Goal: Task Accomplishment & Management: Use online tool/utility

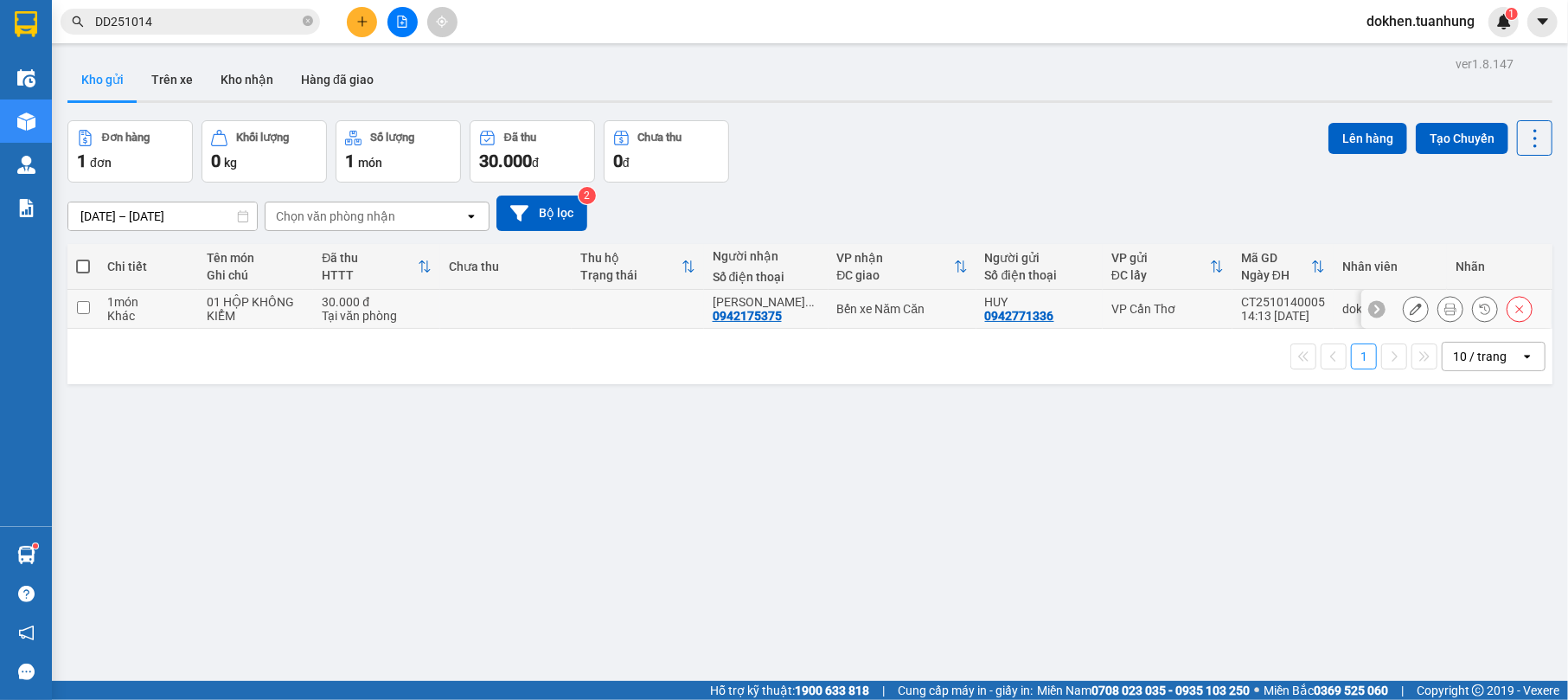
click at [553, 316] on td at bounding box center [506, 309] width 132 height 39
checkbox input "true"
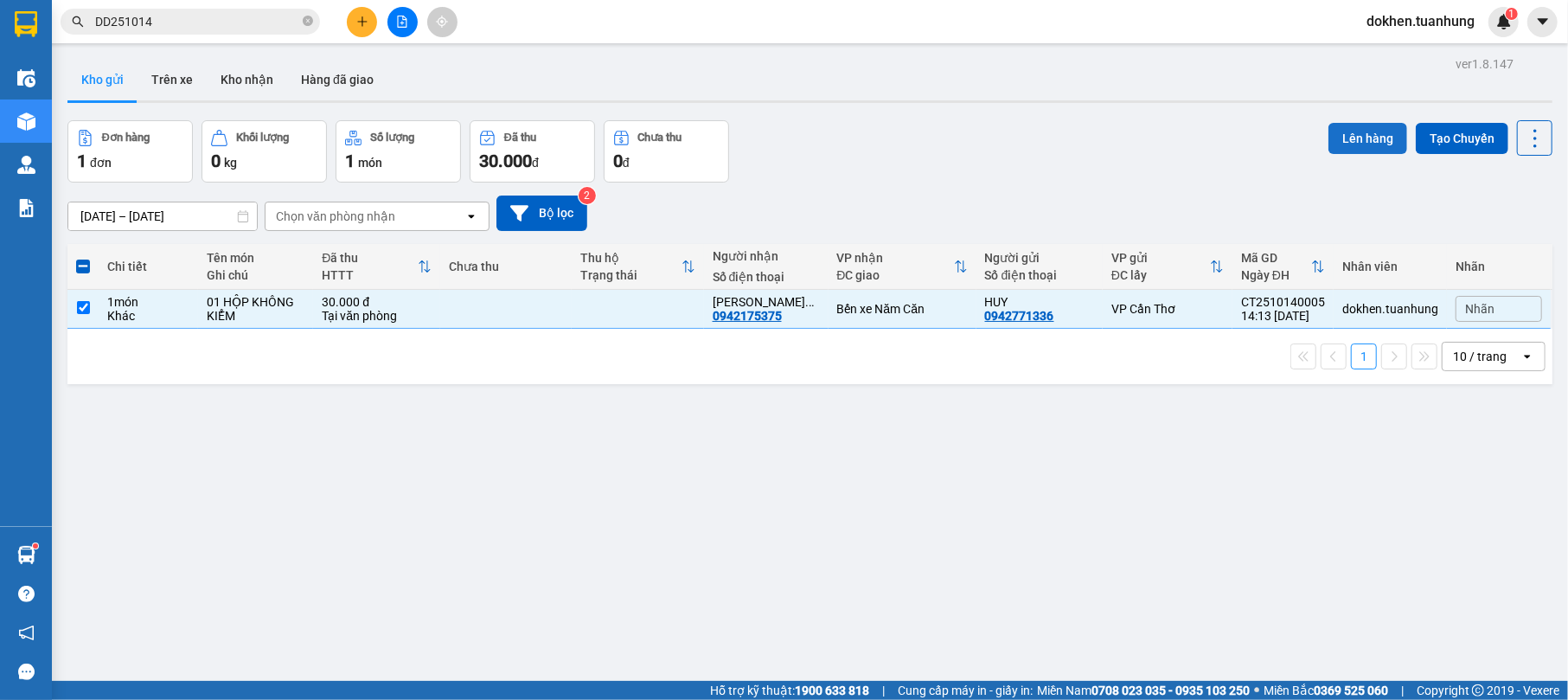
click at [1361, 135] on button "Lên hàng" at bounding box center [1367, 138] width 79 height 31
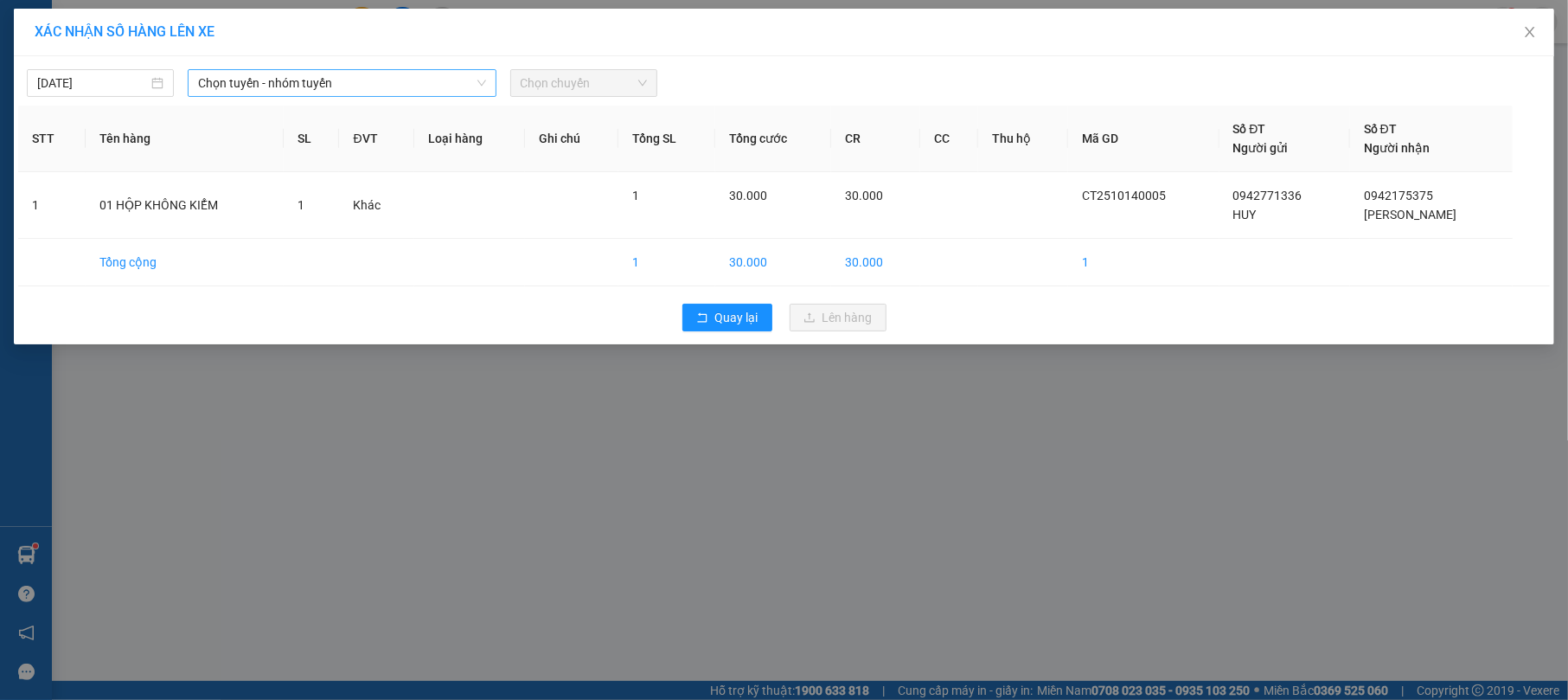
click at [489, 83] on div "Chọn tuyến - nhóm tuyến" at bounding box center [341, 83] width 308 height 27
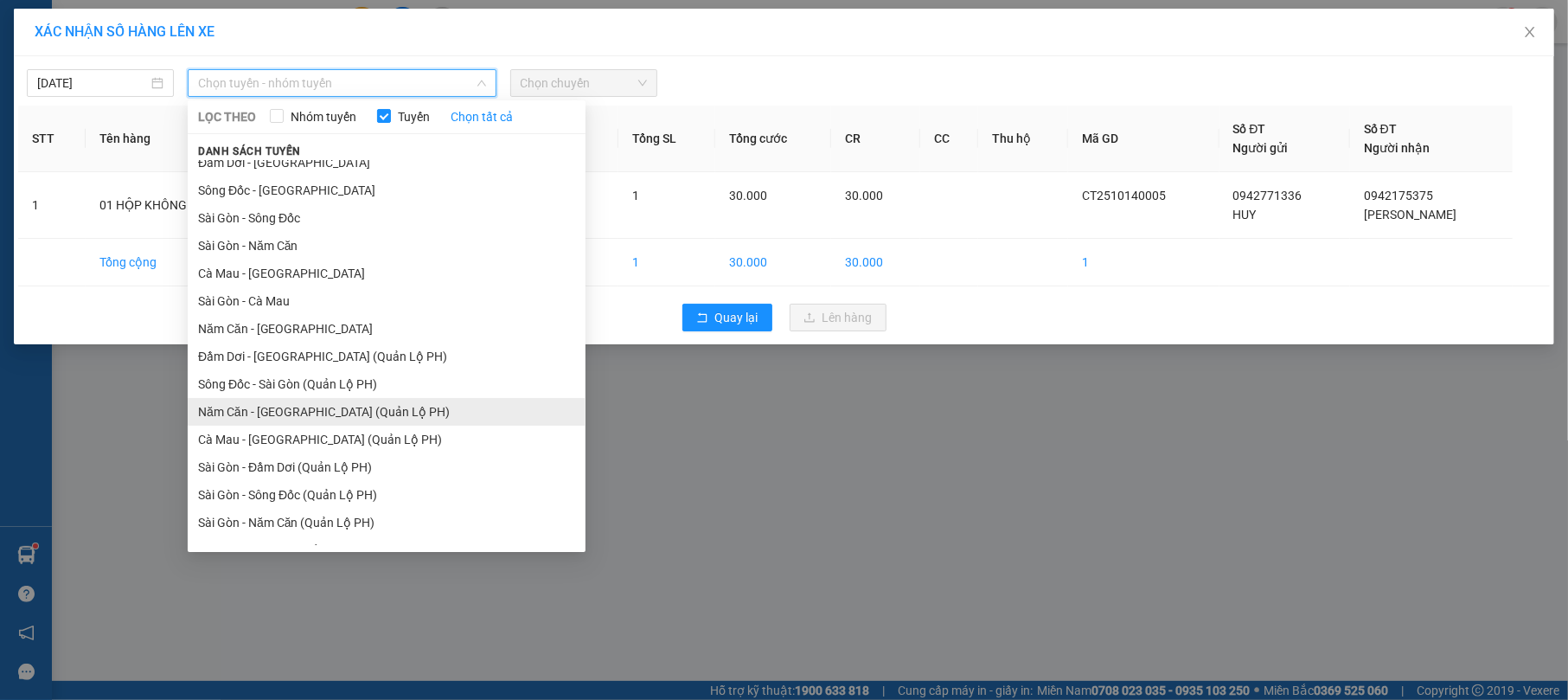
scroll to position [57, 0]
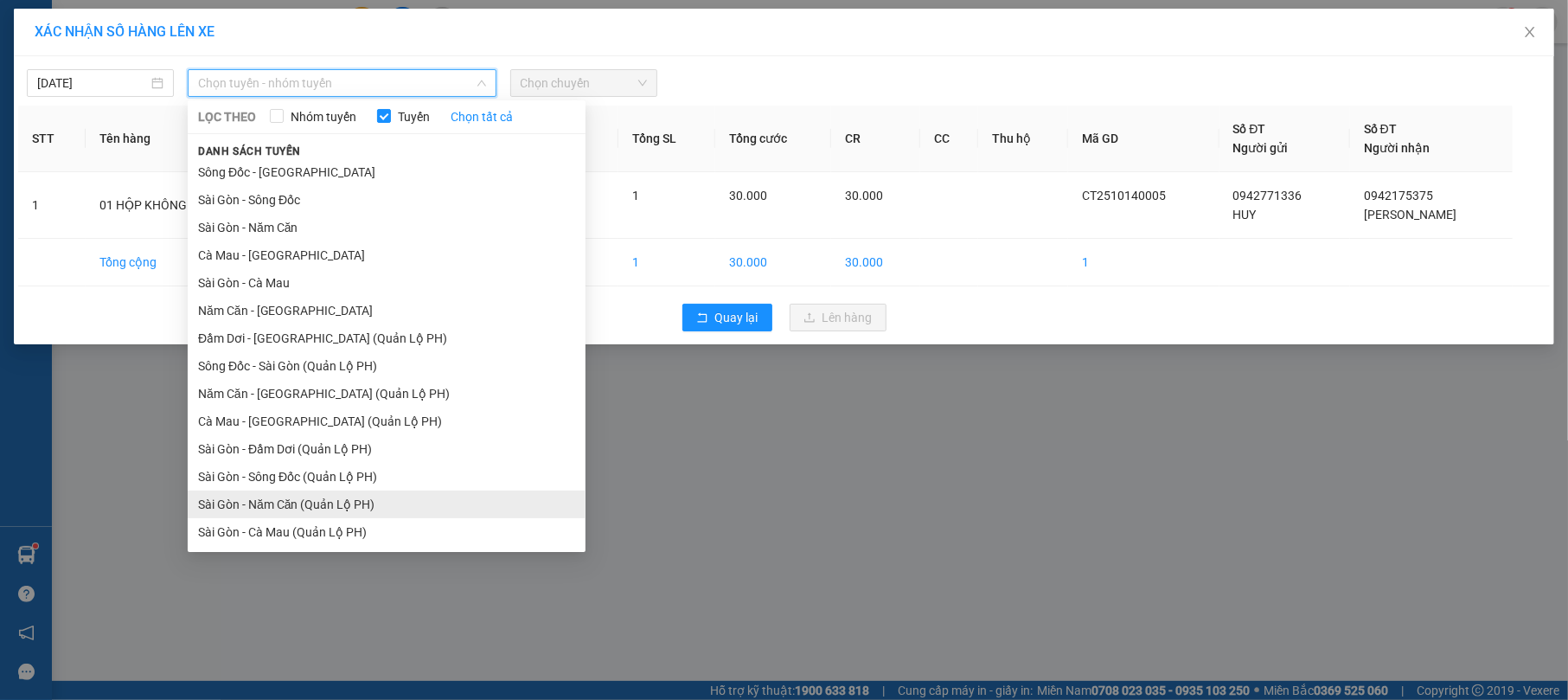
click at [436, 502] on li "Sài Gòn - Năm Căn (Quản Lộ PH)" at bounding box center [386, 504] width 398 height 27
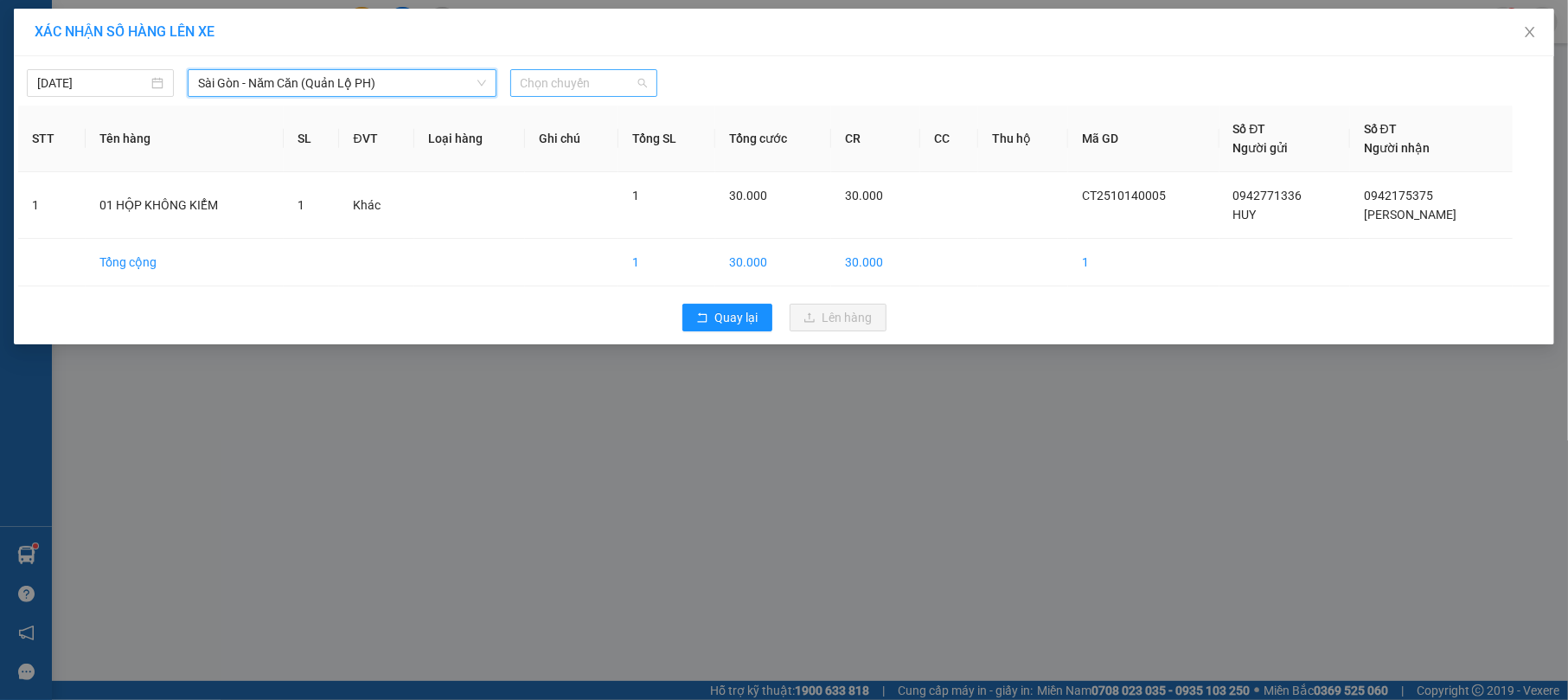
click at [645, 80] on span "Chọn chuyến" at bounding box center [584, 83] width 126 height 26
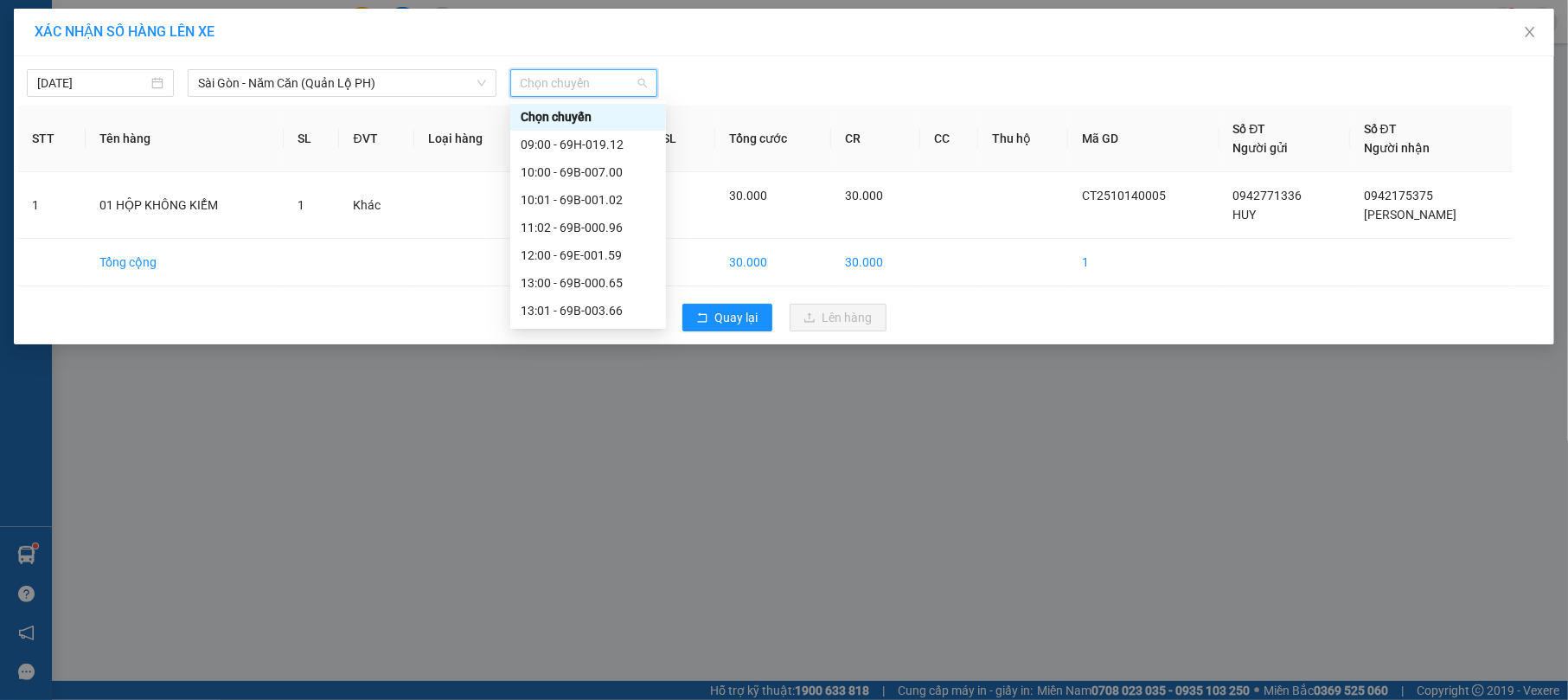
scroll to position [0, 0]
click at [614, 284] on div "13:00 - 69B-000.65" at bounding box center [588, 283] width 135 height 19
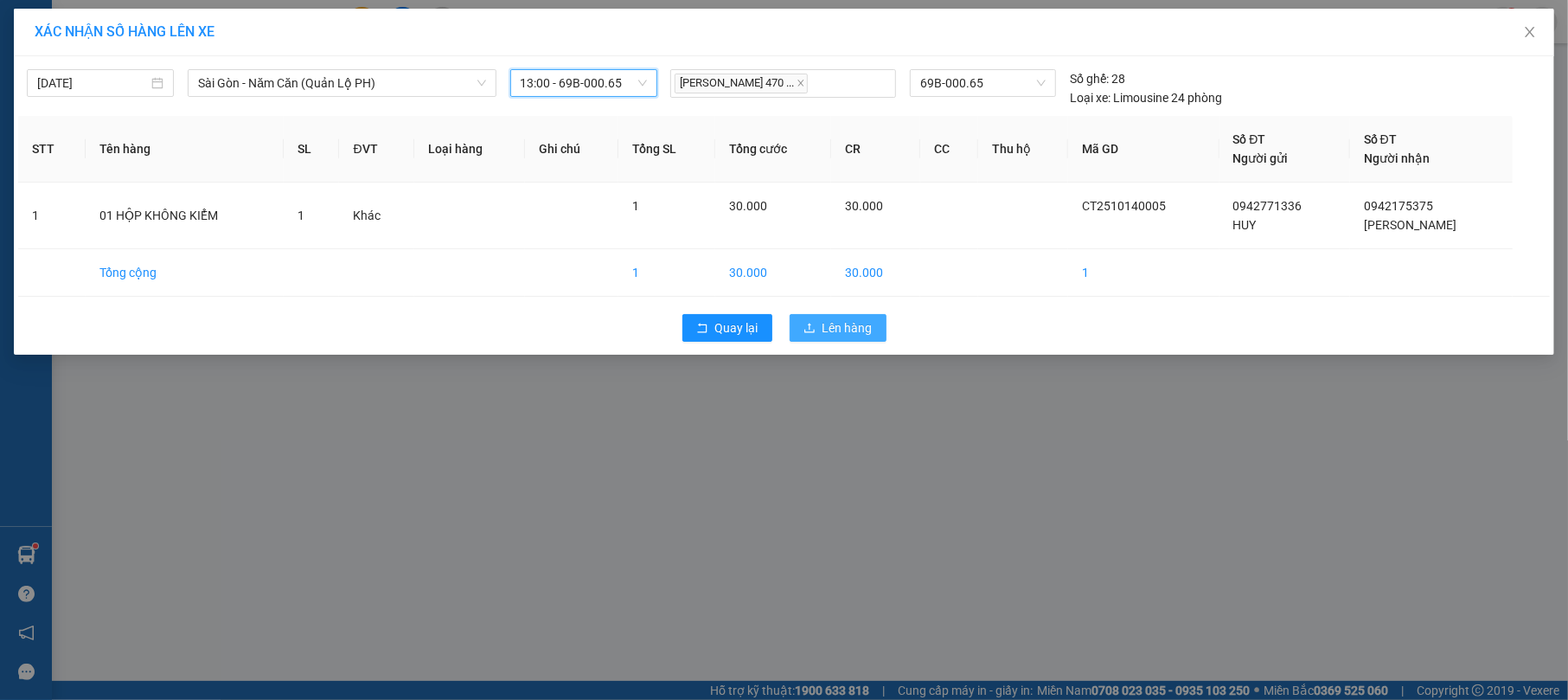
click at [841, 327] on span "Lên hàng" at bounding box center [847, 327] width 50 height 19
